Goal: Transaction & Acquisition: Obtain resource

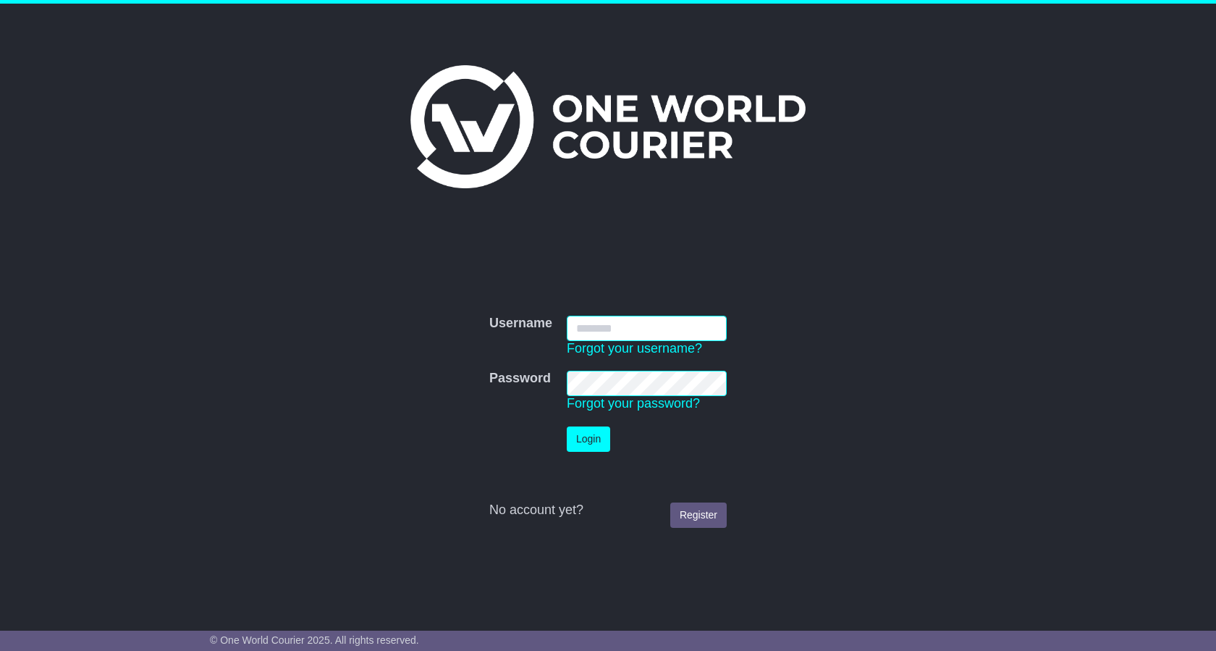
type input "**********"
click at [583, 433] on button "Login" at bounding box center [588, 438] width 43 height 25
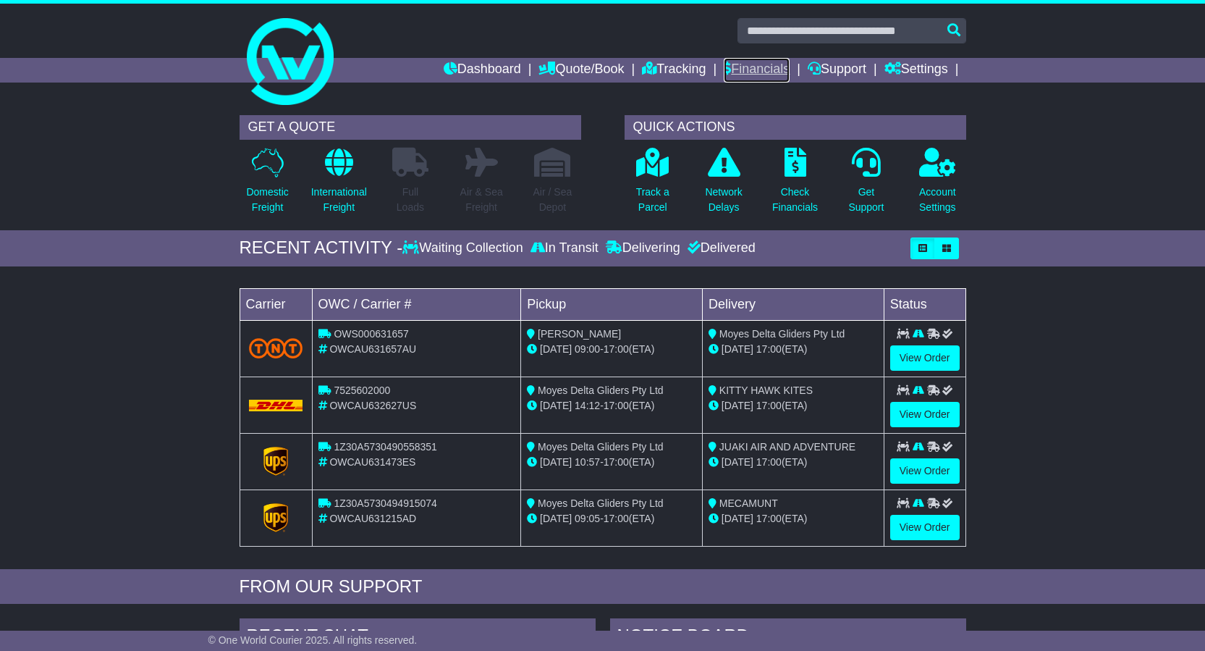
click at [757, 72] on link "Financials" at bounding box center [757, 70] width 66 height 25
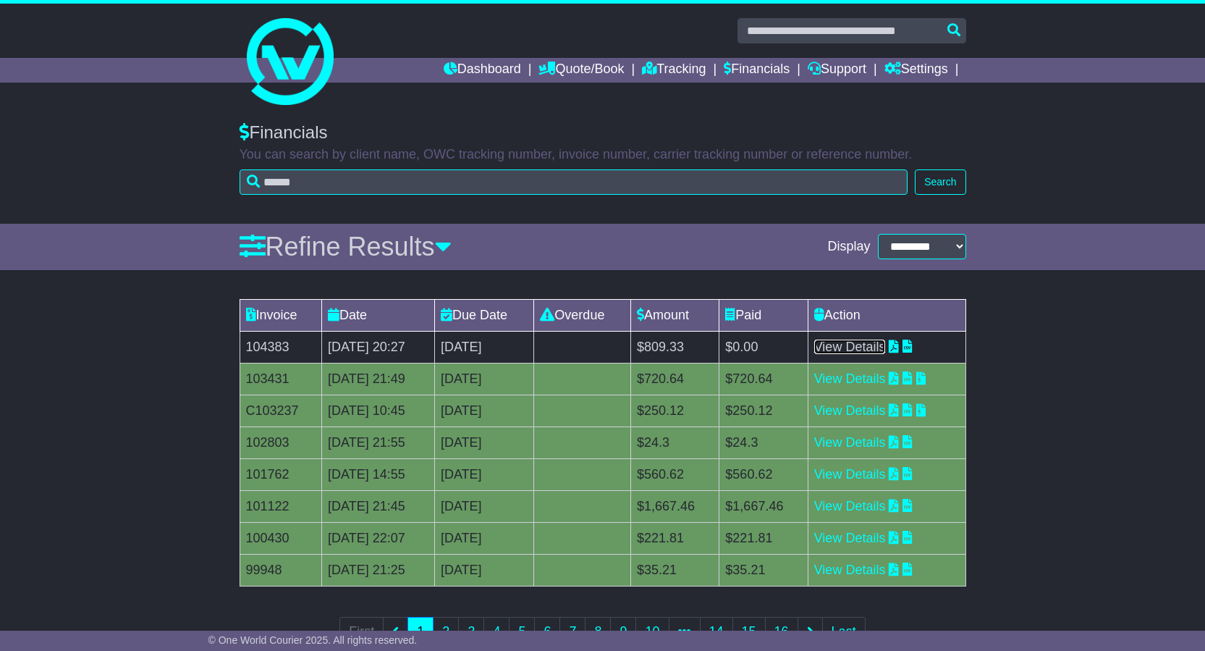
click at [879, 342] on link "View Details" at bounding box center [850, 346] width 72 height 14
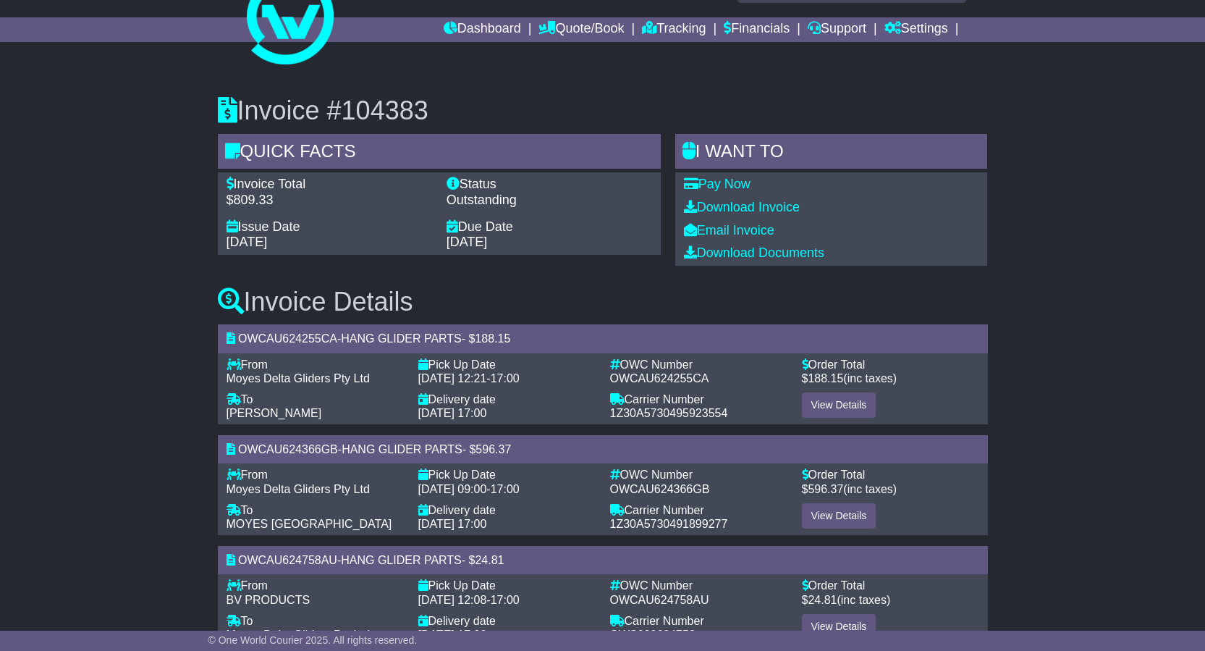
scroll to position [82, 0]
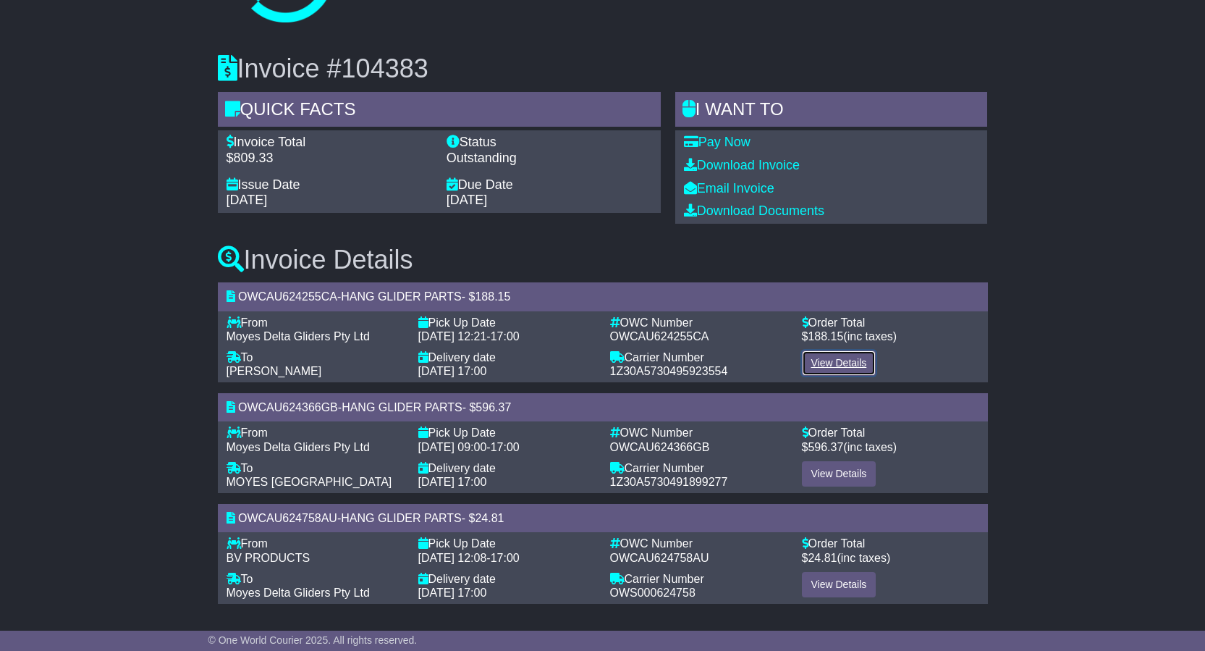
click at [841, 370] on link "View Details" at bounding box center [839, 362] width 75 height 25
click at [1111, 432] on div "Invoice #104383 Quick Facts Invoice Total $809.33 Status Outstanding Issue Date…" at bounding box center [602, 323] width 1205 height 596
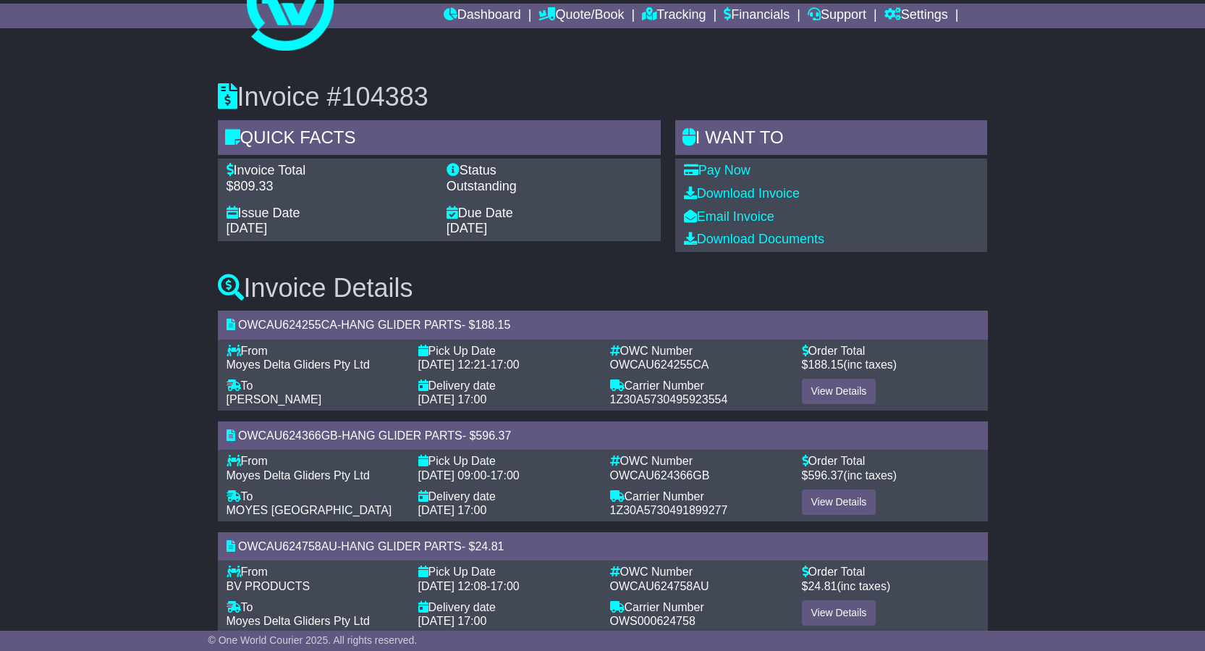
scroll to position [10, 0]
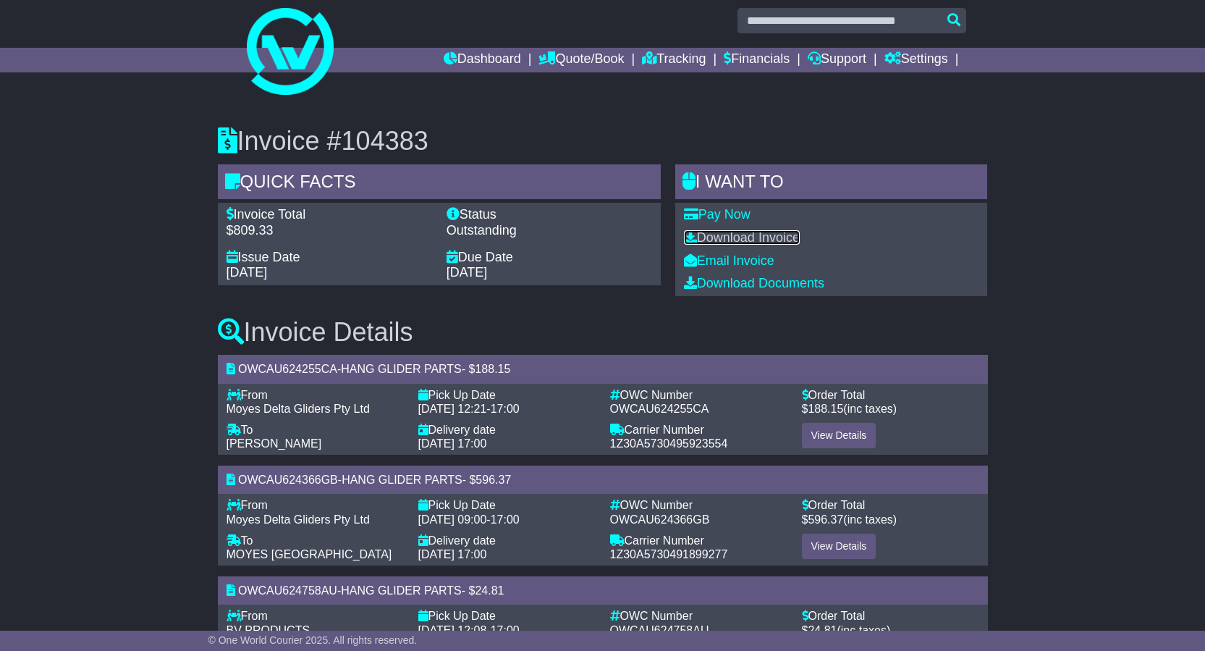
click at [756, 235] on link "Download Invoice" at bounding box center [742, 237] width 116 height 14
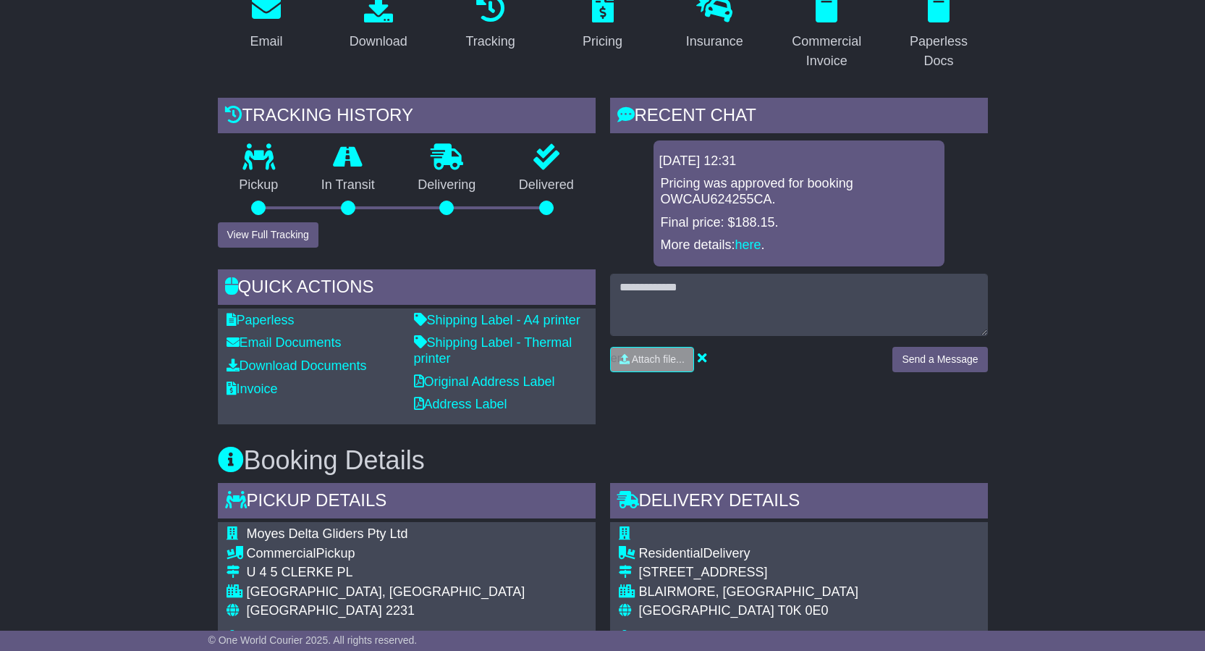
scroll to position [434, 0]
